Goal: Task Accomplishment & Management: Use online tool/utility

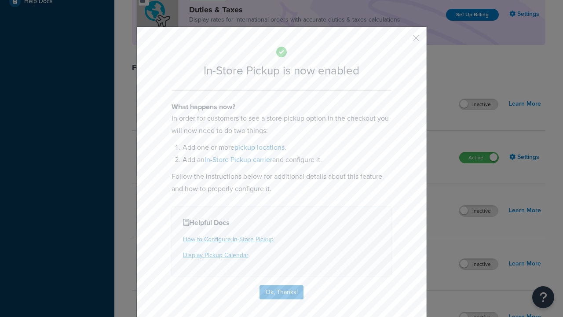
click at [403, 40] on button "button" at bounding box center [403, 41] width 2 height 2
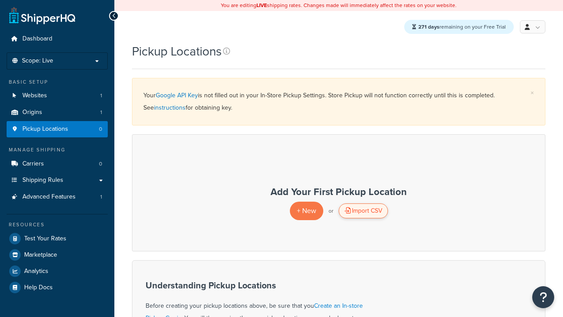
click at [363, 211] on div "Import CSV" at bounding box center [363, 210] width 49 height 15
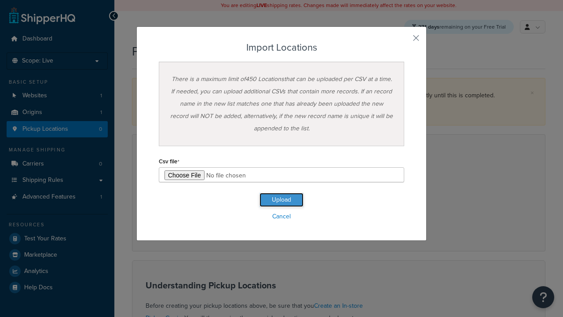
click at [282, 200] on button "Upload" at bounding box center [282, 200] width 44 height 14
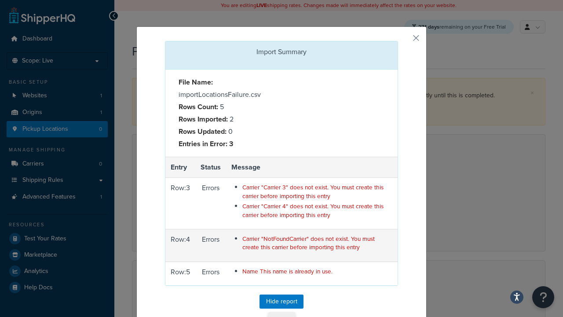
click at [282, 312] on button "Close" at bounding box center [281, 319] width 27 height 15
